Goal: Task Accomplishment & Management: Complete application form

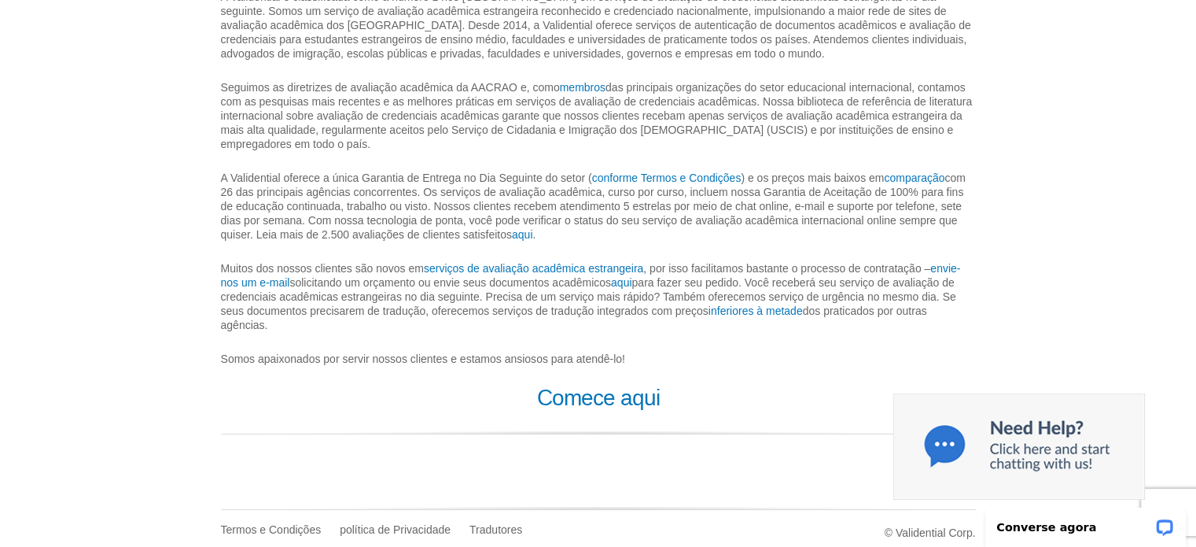
scroll to position [487, 0]
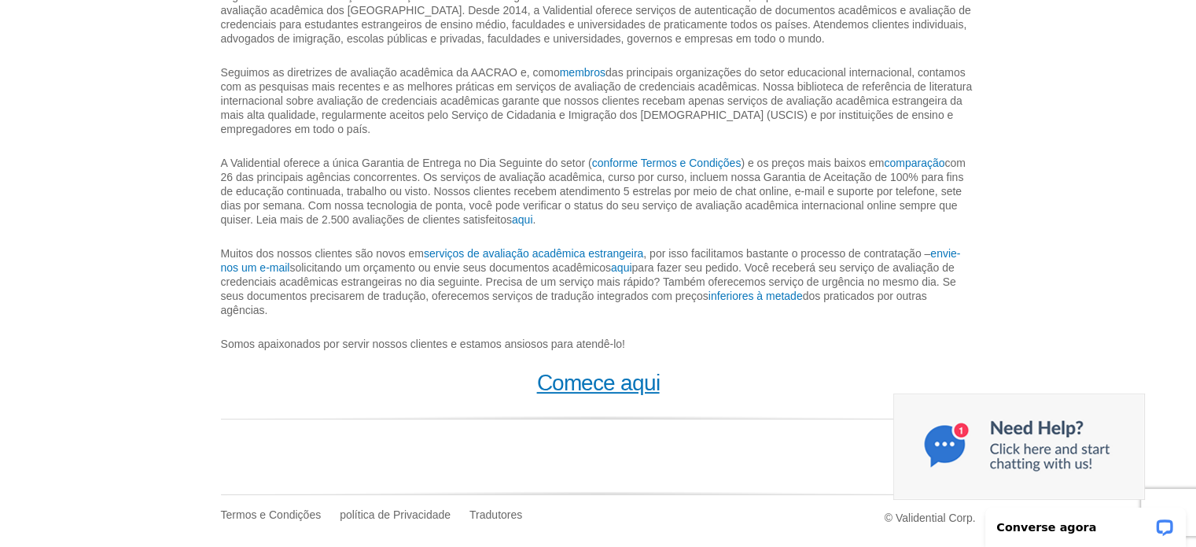
click at [613, 382] on font "Comece aqui" at bounding box center [598, 382] width 123 height 24
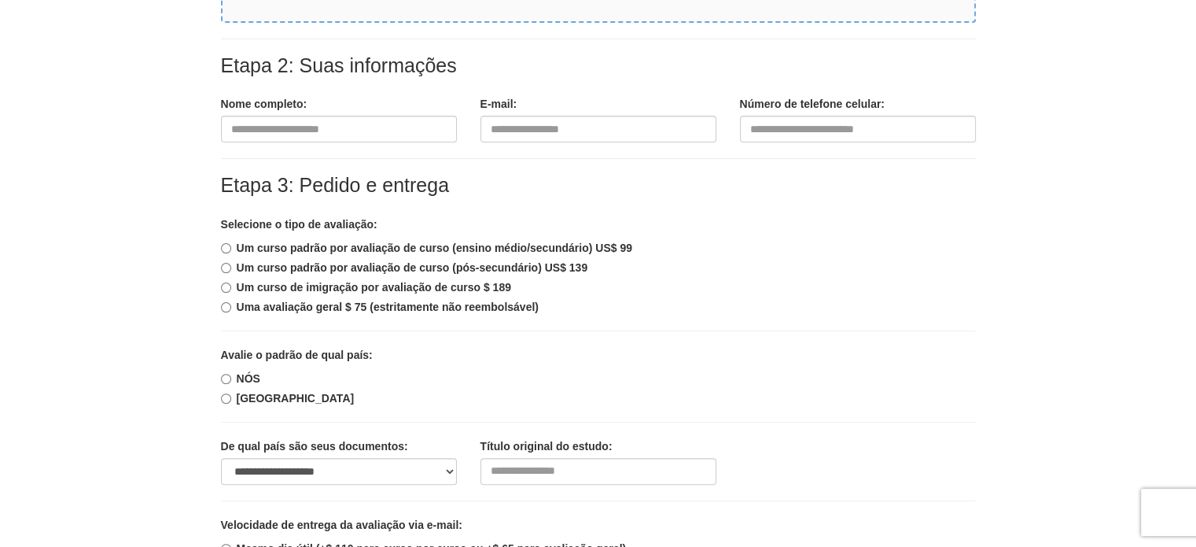
scroll to position [472, 0]
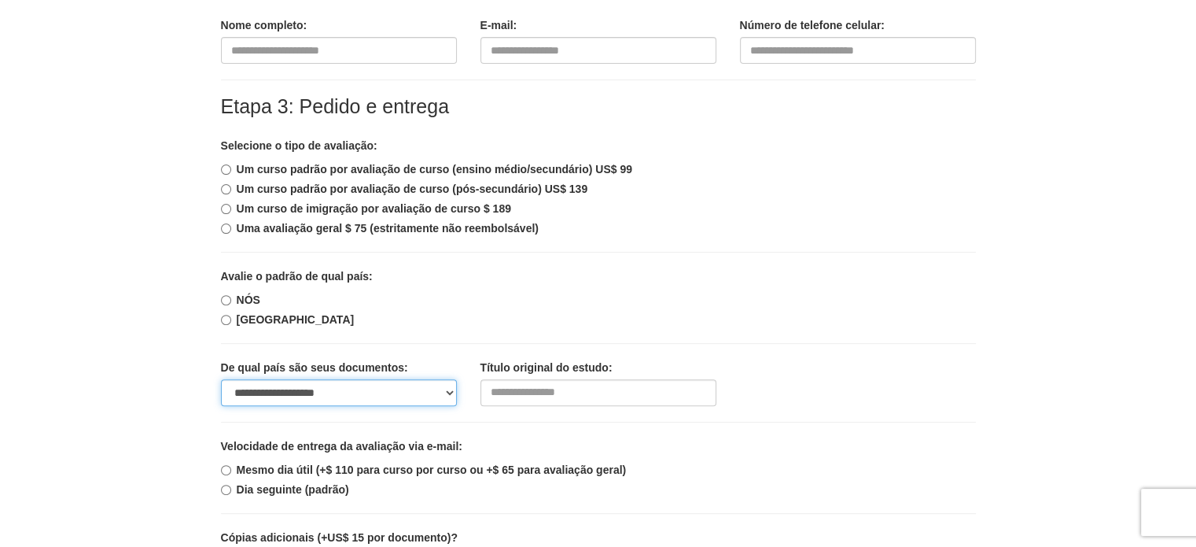
click at [447, 385] on select "**********" at bounding box center [339, 392] width 236 height 27
click at [670, 289] on div "Avalie o padrão de qual país: NÓS CANADÁ" at bounding box center [598, 297] width 755 height 59
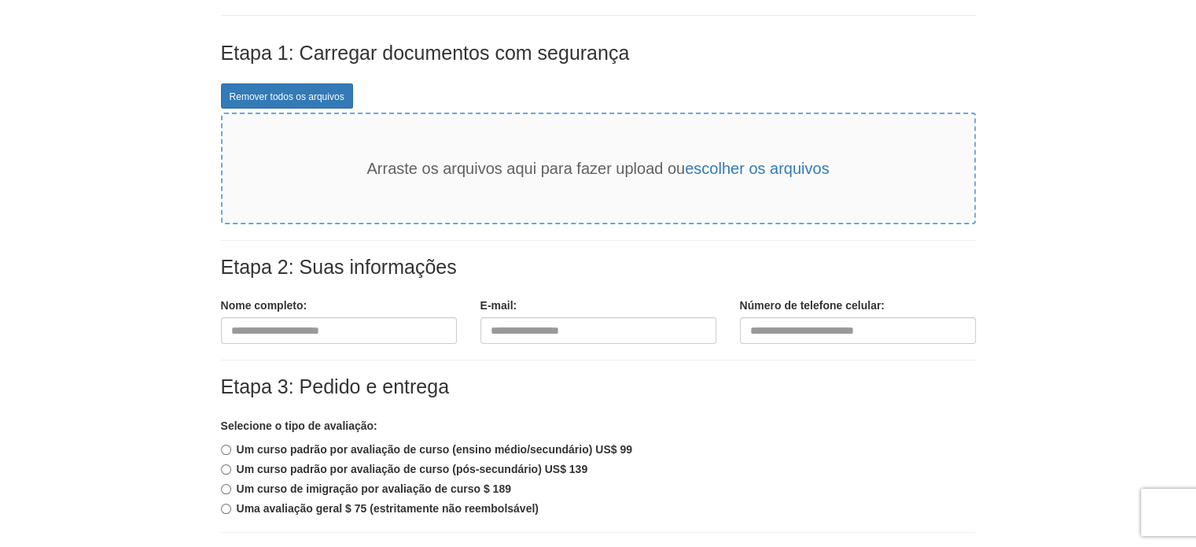
scroll to position [0, 0]
